Goal: Download file/media

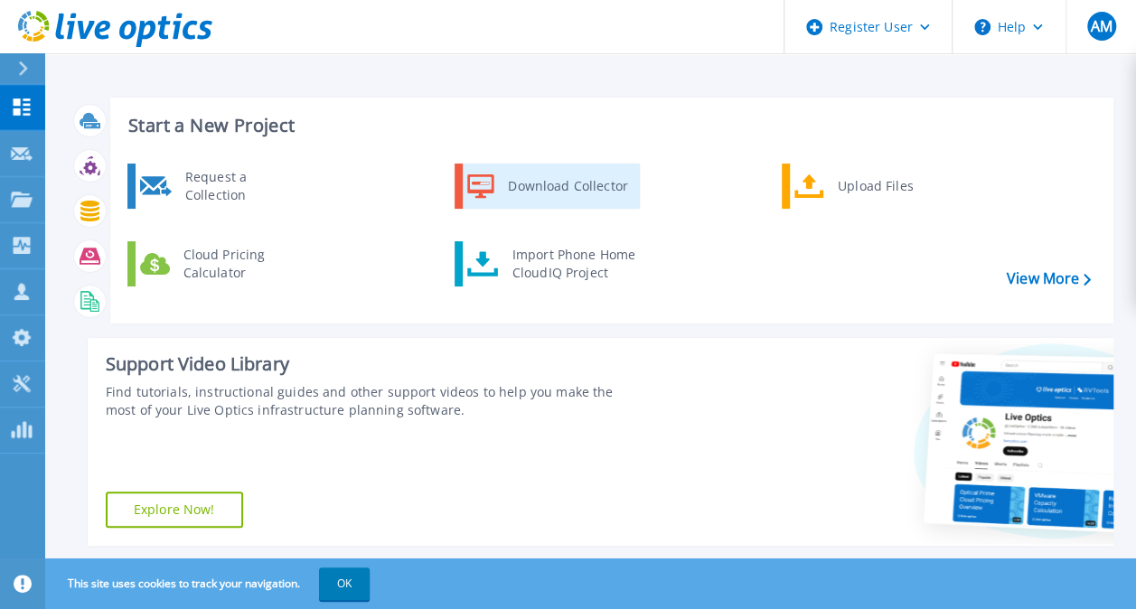
click at [499, 186] on div "Download Collector" at bounding box center [567, 186] width 136 height 36
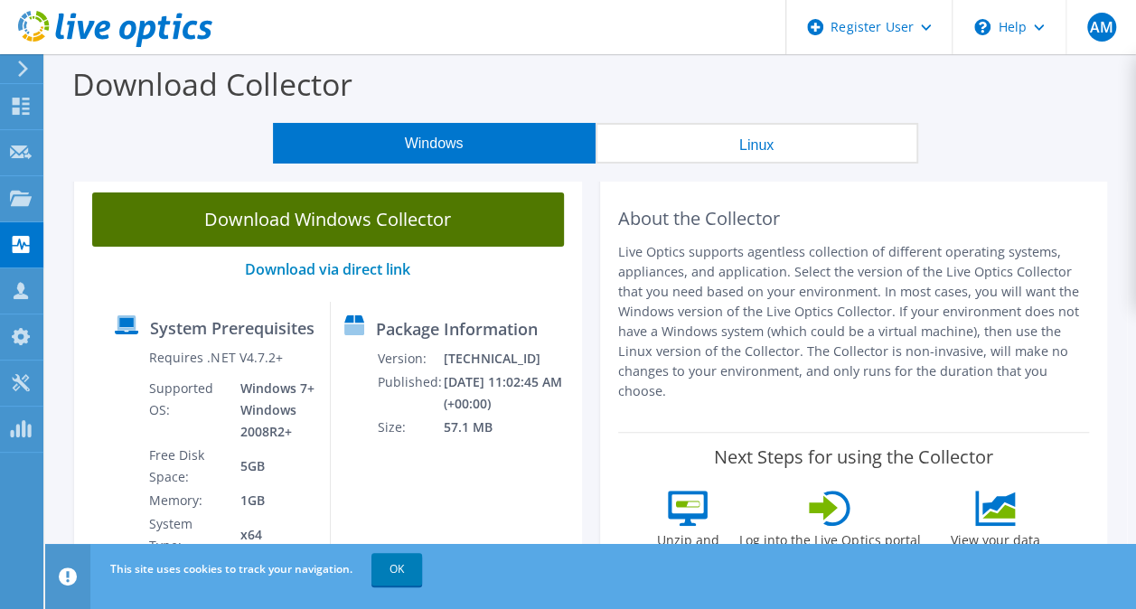
click at [329, 226] on link "Download Windows Collector" at bounding box center [328, 219] width 472 height 54
